Goal: Register for event/course

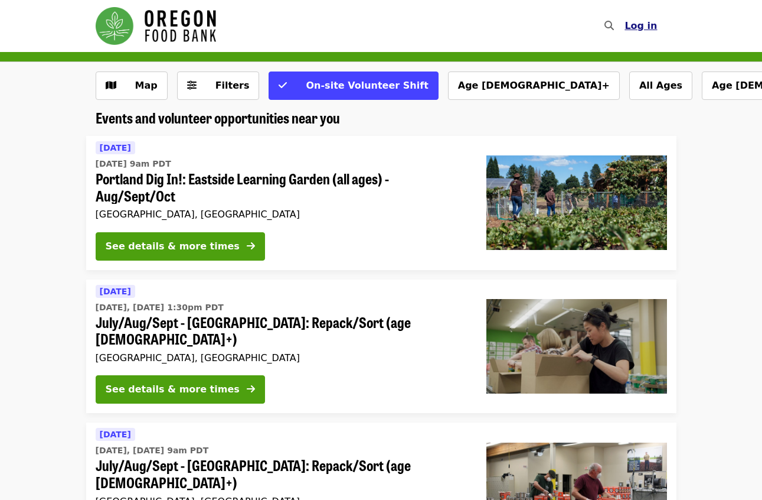
click at [641, 24] on span "Log in" at bounding box center [641, 25] width 32 height 11
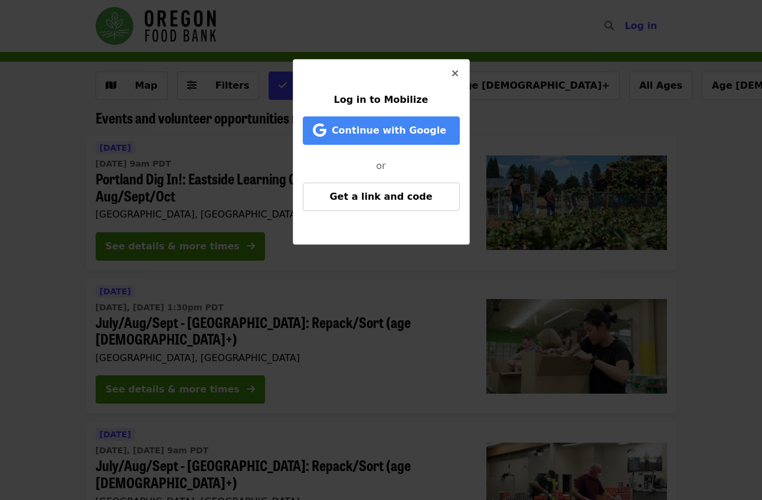
click at [458, 73] on icon "times icon" at bounding box center [455, 73] width 7 height 11
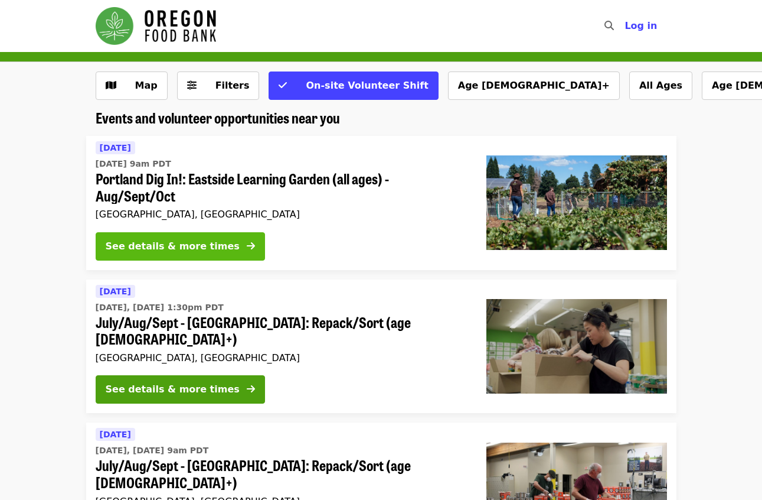
click at [202, 242] on div "See details & more times" at bounding box center [173, 246] width 134 height 14
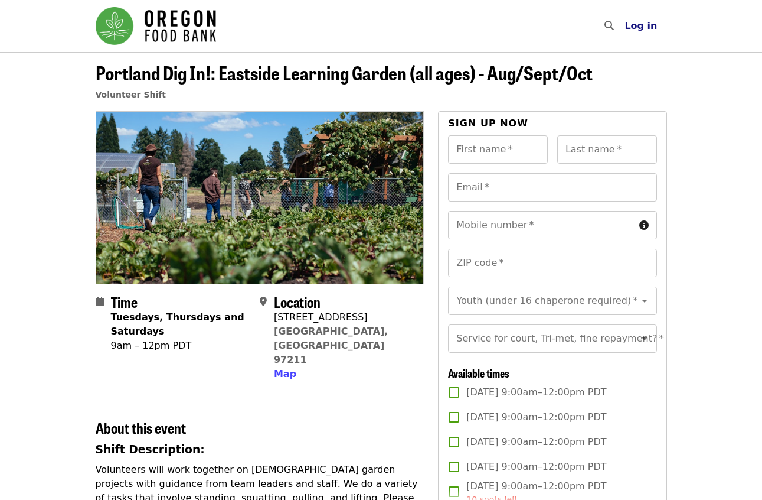
click at [652, 24] on span "Log in" at bounding box center [641, 25] width 32 height 11
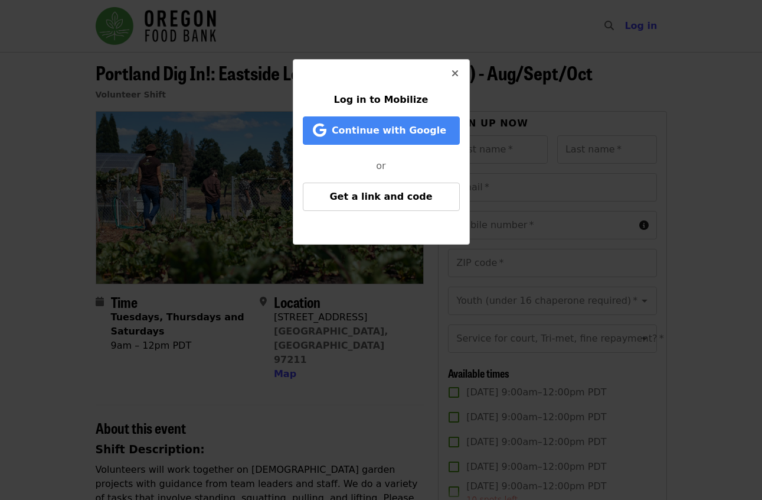
click at [398, 103] on span "Log in to Mobilize" at bounding box center [381, 99] width 94 height 11
click at [398, 102] on span "Log in to Mobilize" at bounding box center [381, 99] width 94 height 11
click at [402, 97] on span "Log in to Mobilize" at bounding box center [381, 99] width 94 height 11
click at [455, 73] on icon "times icon" at bounding box center [455, 73] width 7 height 11
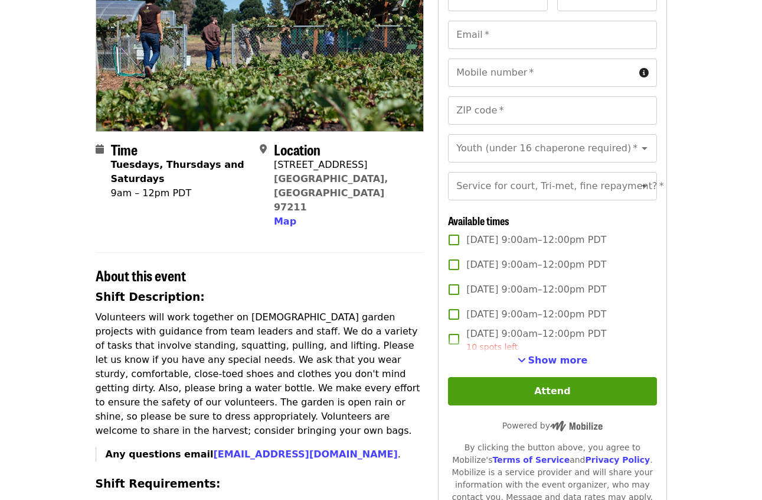
scroll to position [157, 0]
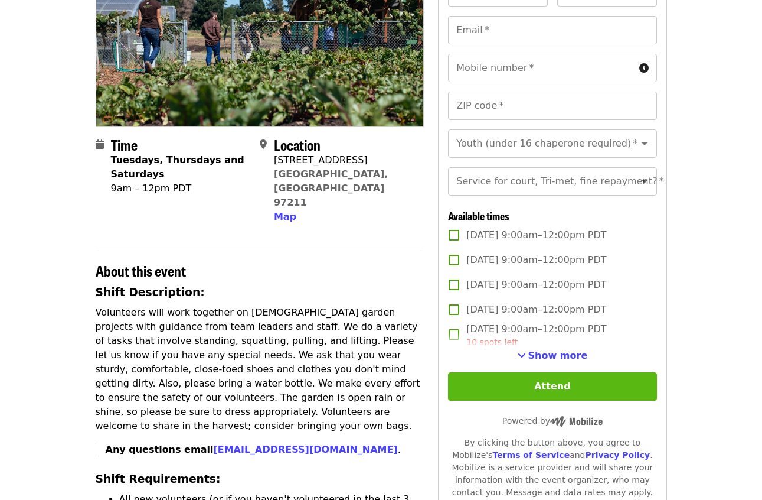
click at [577, 400] on button "Attend" at bounding box center [552, 386] width 208 height 28
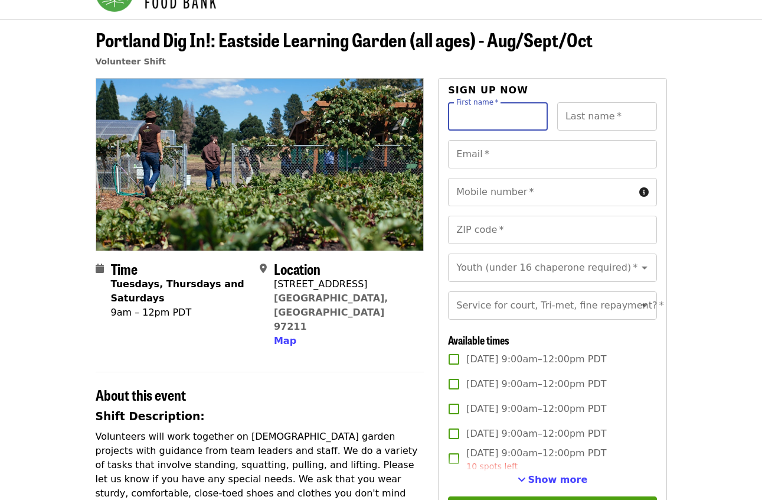
scroll to position [0, 0]
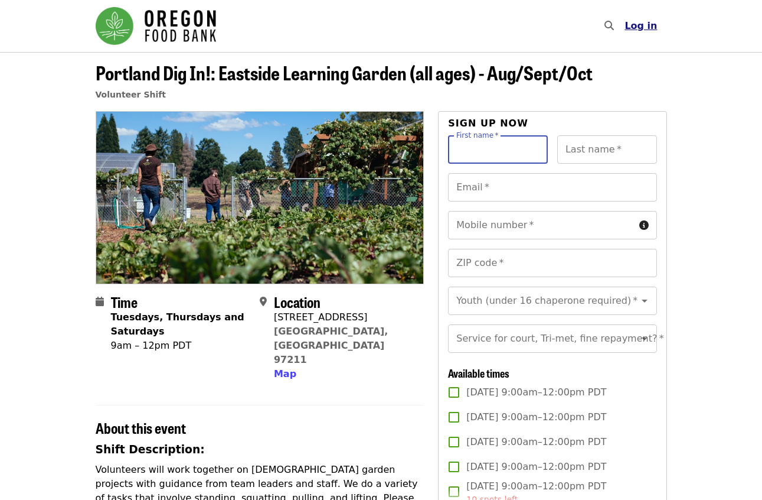
click at [642, 26] on span "Log in" at bounding box center [641, 25] width 32 height 11
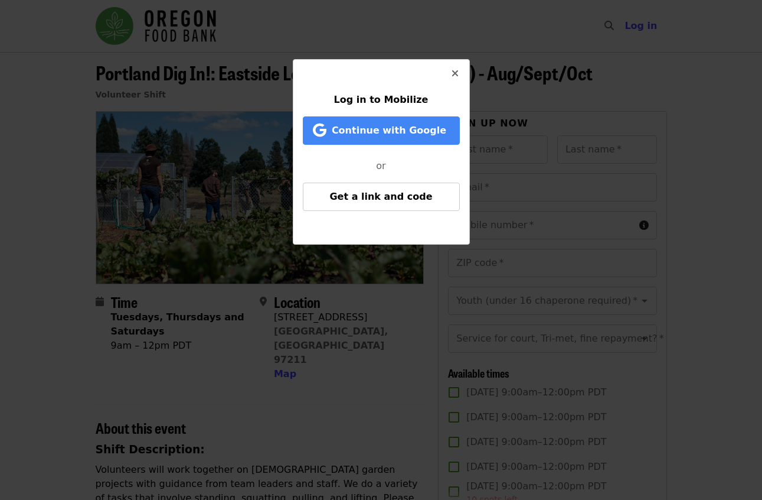
click at [457, 71] on icon "times icon" at bounding box center [455, 73] width 7 height 11
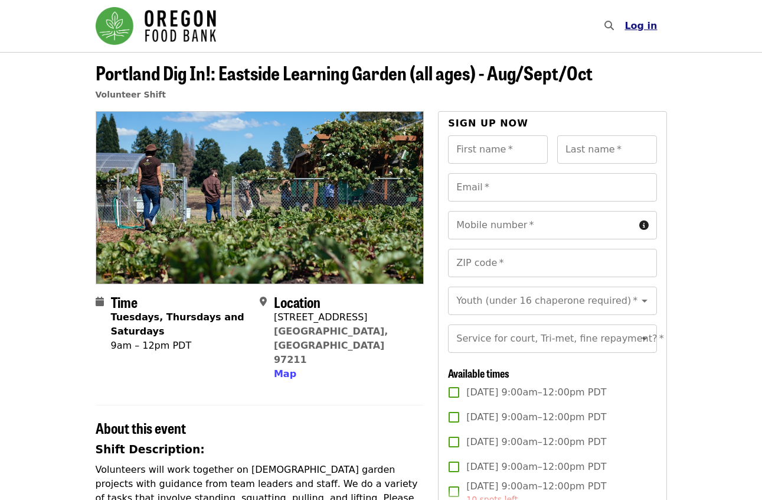
click at [639, 26] on span "Log in" at bounding box center [641, 25] width 32 height 11
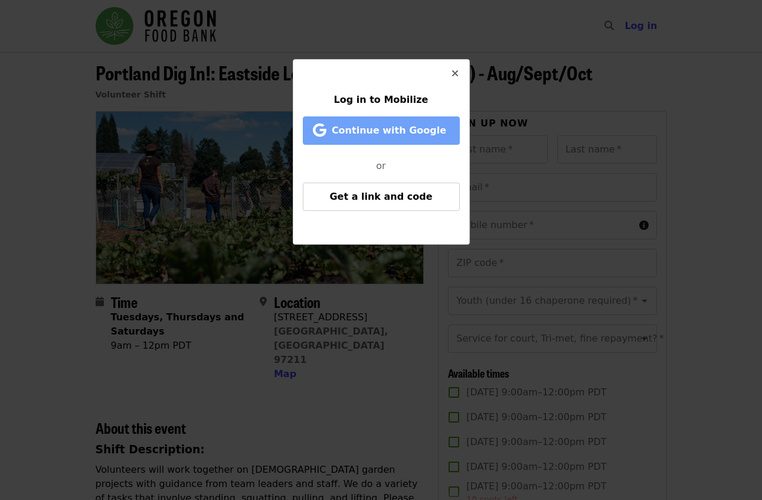
click at [383, 131] on span "Continue with Google" at bounding box center [389, 130] width 115 height 11
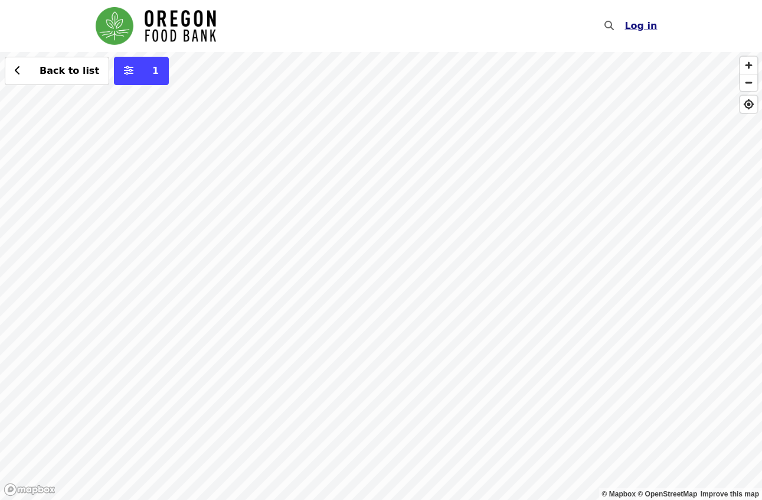
click at [648, 34] on button "Log in" at bounding box center [640, 26] width 51 height 24
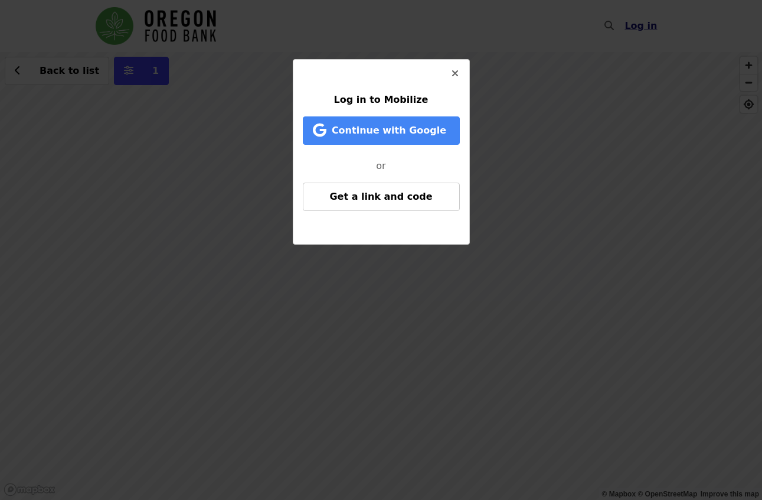
click at [645, 27] on div "Log in to Mobilize Continue with Google or Get a link and code" at bounding box center [381, 250] width 762 height 500
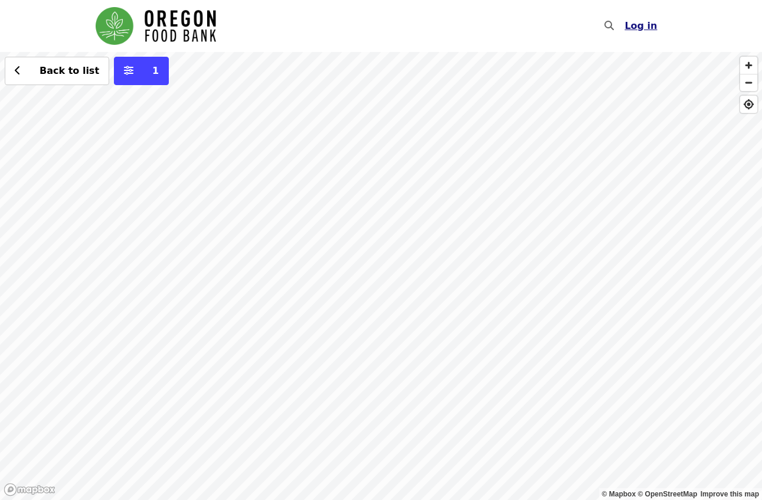
click at [638, 25] on span "Log in" at bounding box center [641, 25] width 32 height 11
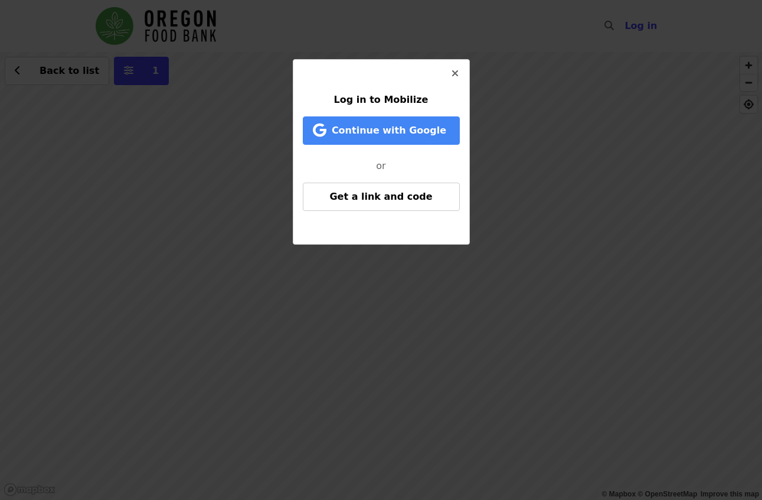
click at [450, 71] on button "Close" at bounding box center [455, 74] width 28 height 28
